Goal: Check status: Check status

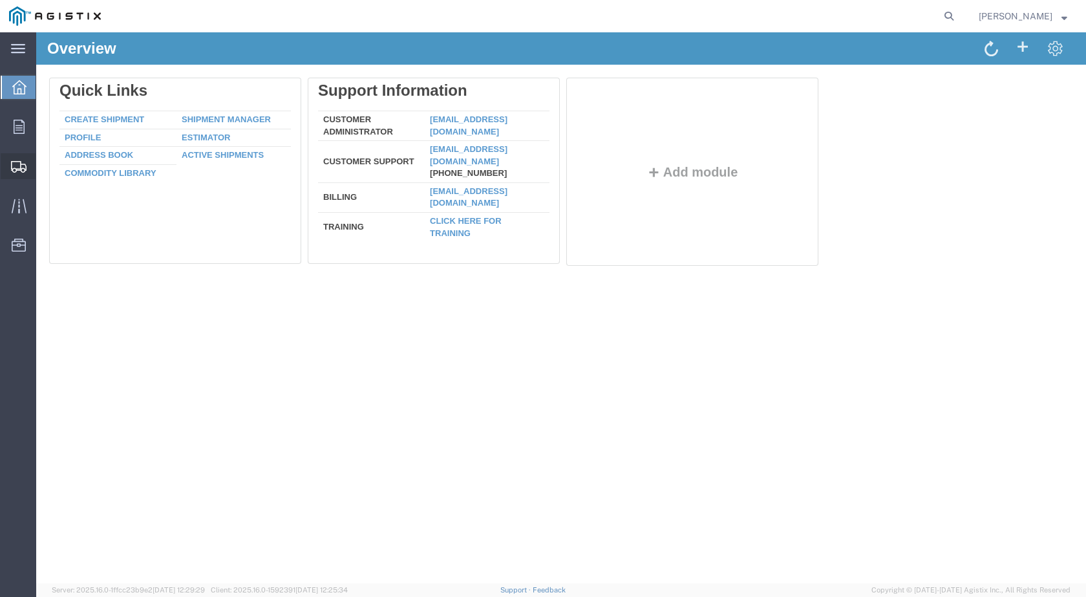
click at [45, 160] on span "Shipments" at bounding box center [40, 166] width 9 height 26
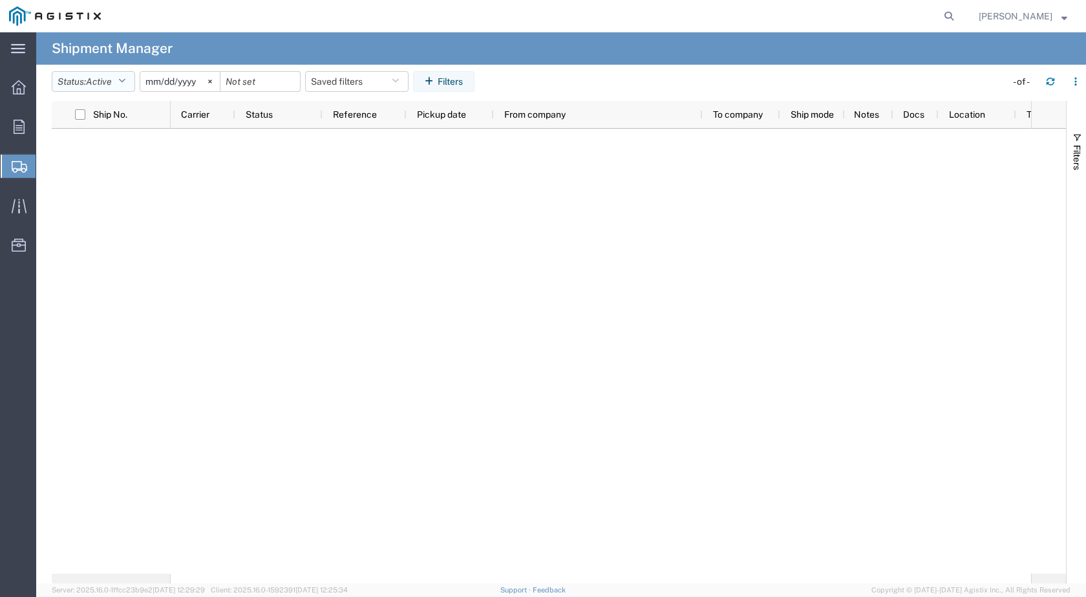
click at [125, 80] on icon "button" at bounding box center [121, 81] width 7 height 9
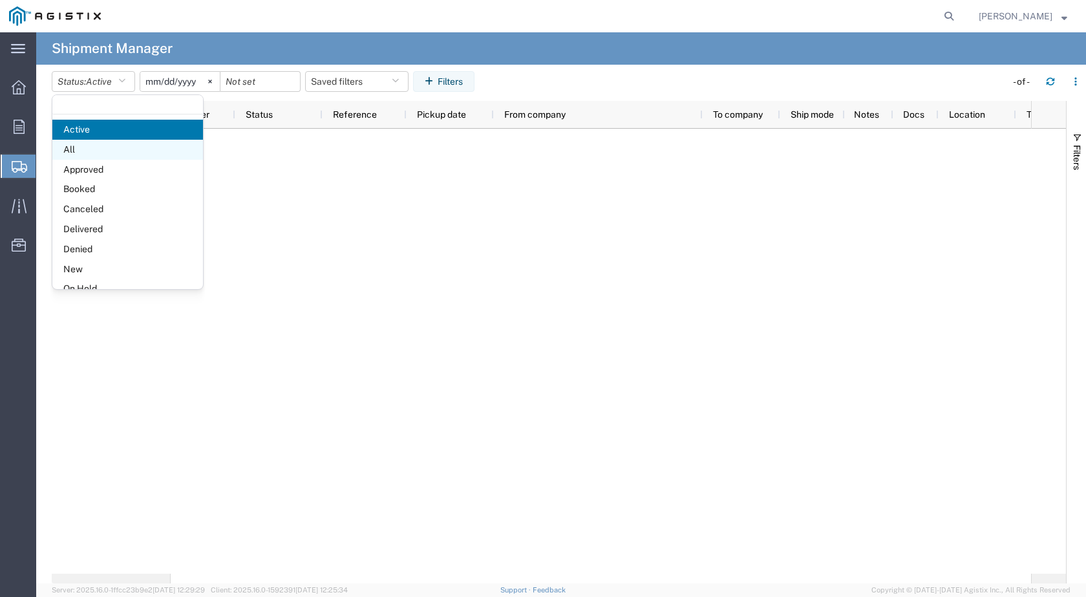
click at [77, 147] on span "All" at bounding box center [127, 150] width 151 height 20
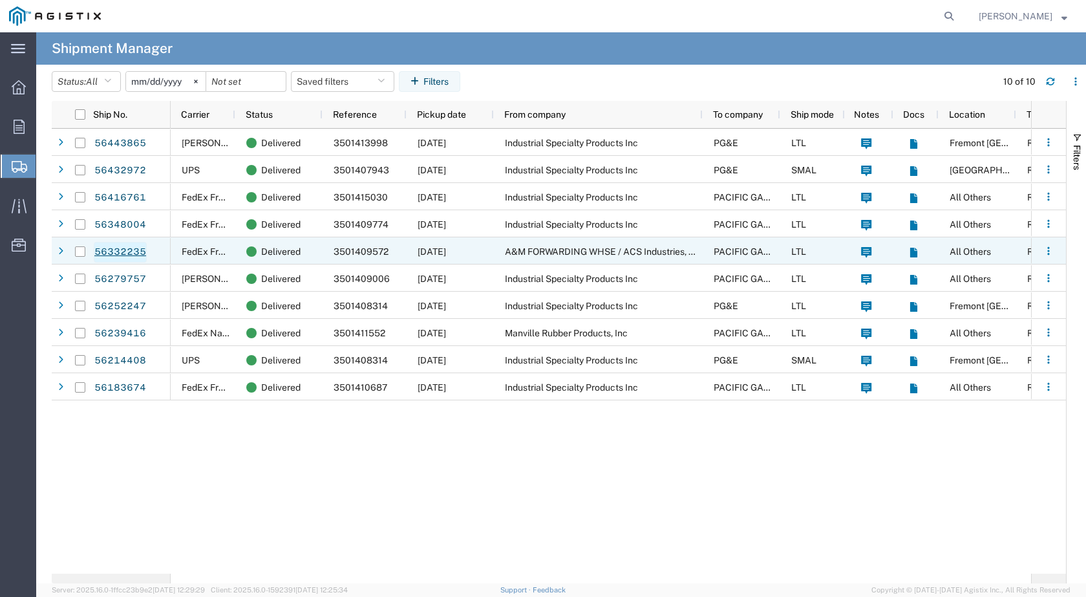
click at [127, 246] on link "56332235" at bounding box center [120, 252] width 53 height 21
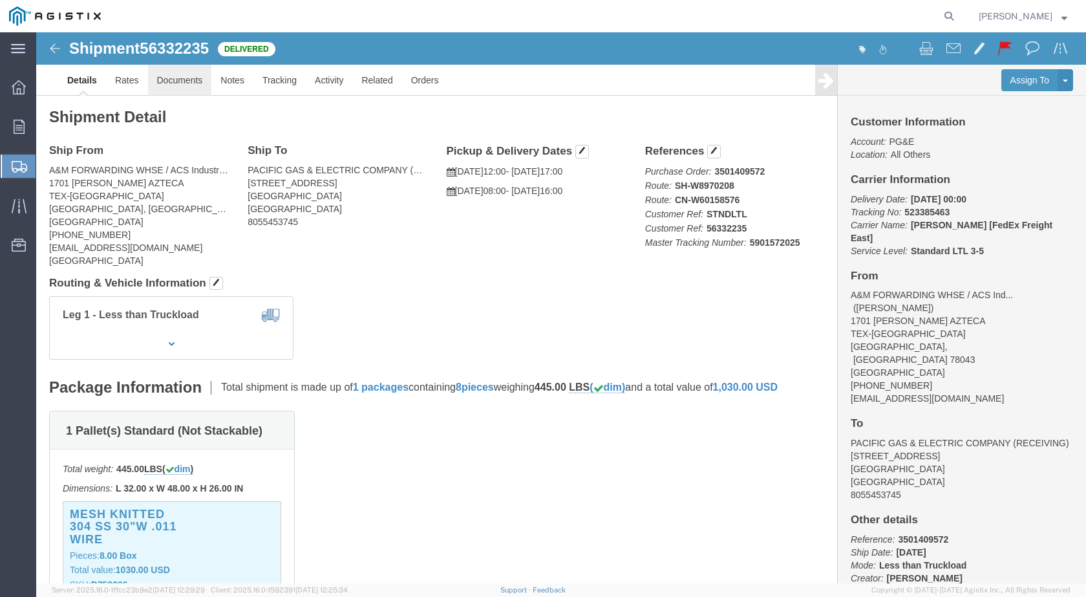
click link "Documents"
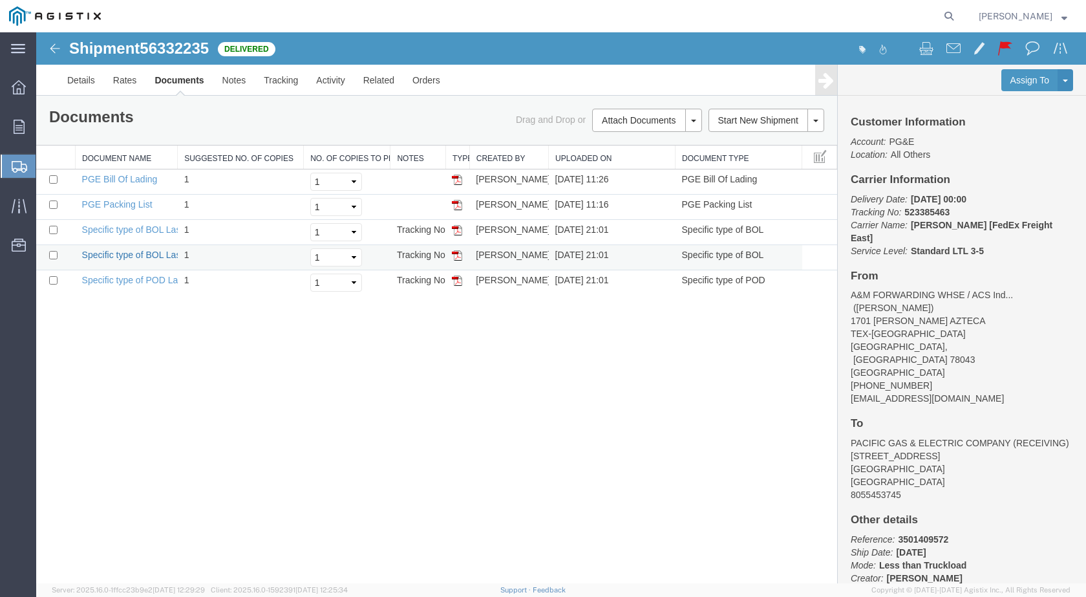
click at [135, 259] on link "Specific type of BOL Laser" at bounding box center [135, 255] width 107 height 10
click at [140, 229] on link "Specific type of BOL Laser" at bounding box center [135, 229] width 107 height 10
